Goal: Check status: Check status

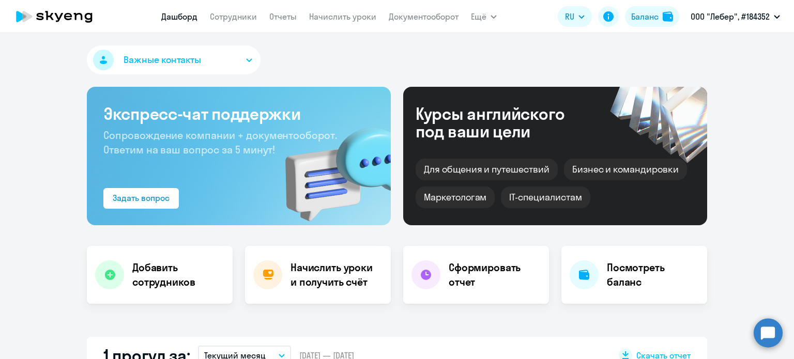
select select "30"
click at [641, 26] on button "Баланс" at bounding box center [652, 16] width 54 height 21
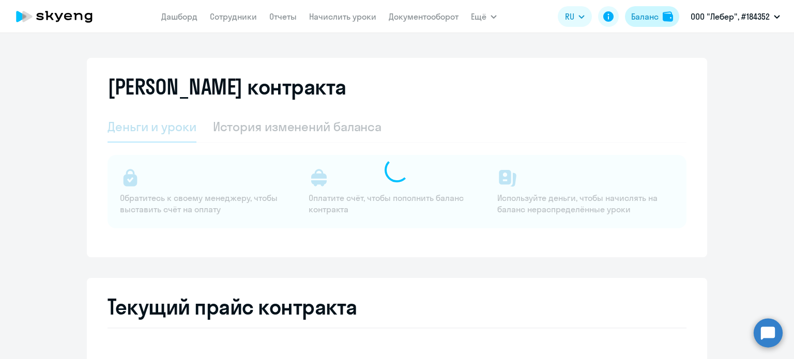
select select "english_adult_not_native_speaker"
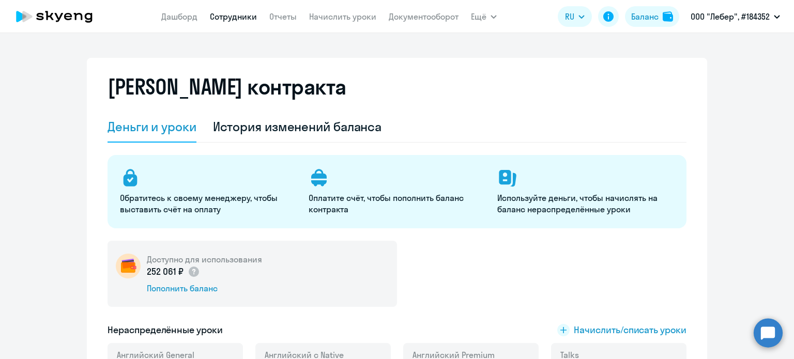
click at [232, 17] on link "Сотрудники" at bounding box center [233, 16] width 47 height 10
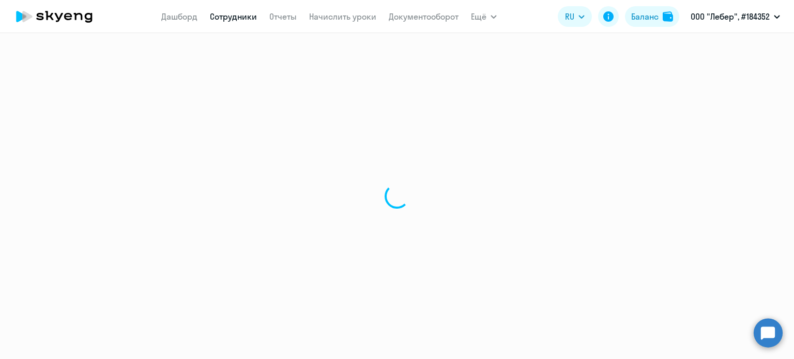
select select "30"
